Goal: Check status: Check status

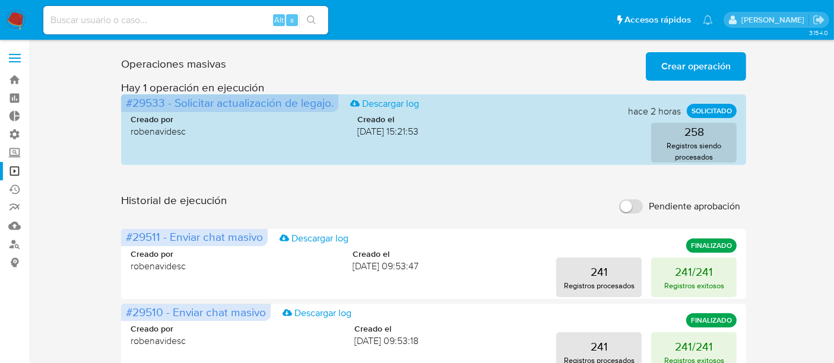
click at [549, 72] on div "Operaciones masivas Crear operación Sólo puede haber hasta un máximo de 5 opera…" at bounding box center [433, 63] width 625 height 33
click at [202, 28] on div "Alt s" at bounding box center [185, 20] width 285 height 28
click at [162, 14] on input at bounding box center [185, 19] width 285 height 15
paste input "2490403773"
type input "2490403773"
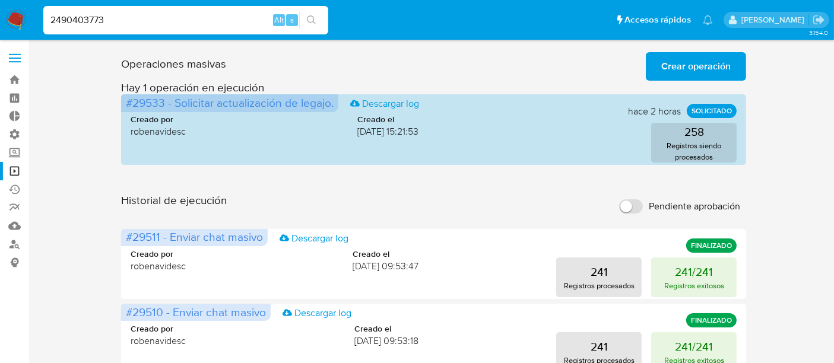
click at [316, 18] on button "search-icon" at bounding box center [311, 20] width 24 height 17
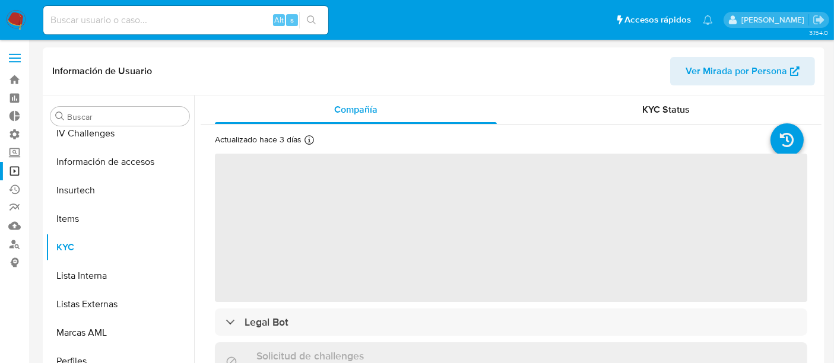
scroll to position [501, 0]
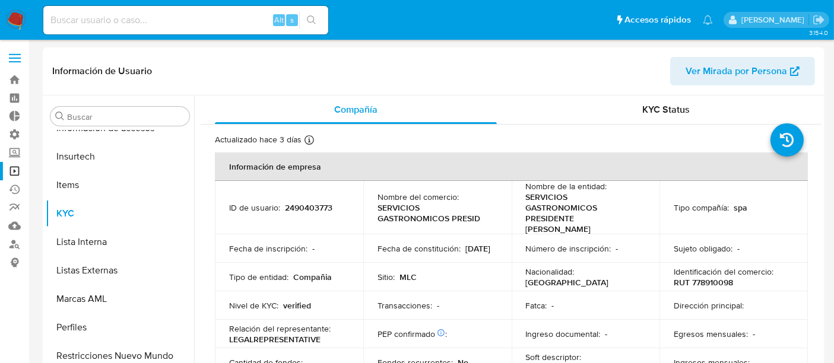
select select "10"
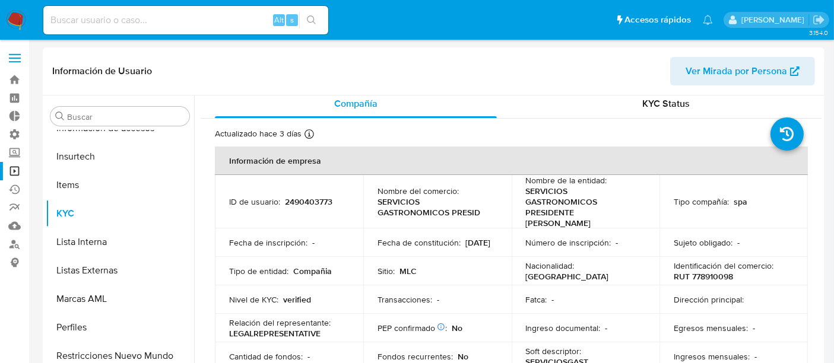
scroll to position [0, 0]
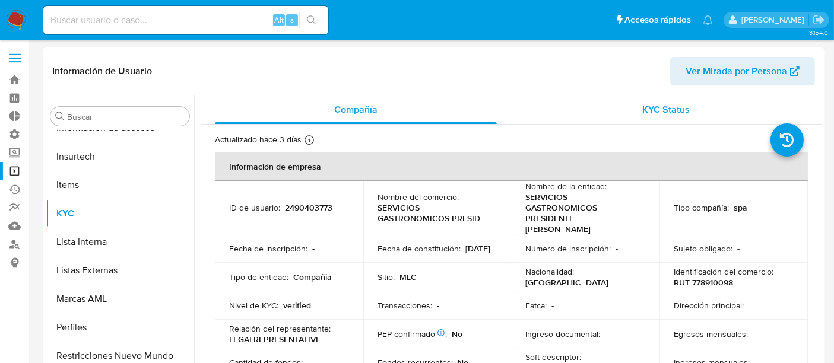
click at [653, 102] on div "KYC Status" at bounding box center [666, 110] width 282 height 28
